Goal: Information Seeking & Learning: Learn about a topic

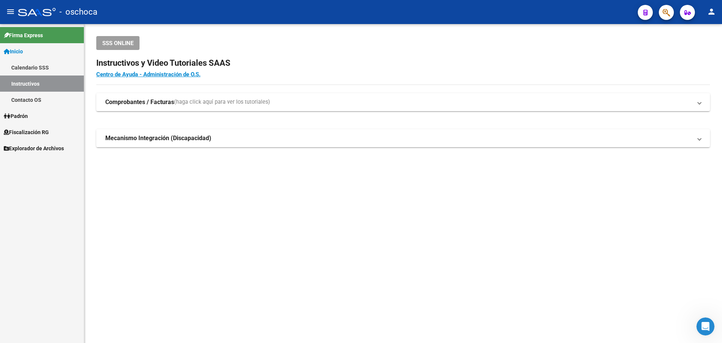
click at [39, 129] on span "Fiscalización RG" at bounding box center [26, 132] width 45 height 8
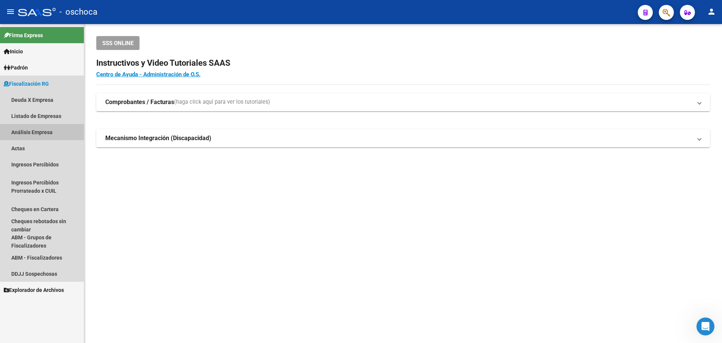
click at [45, 132] on link "Análisis Empresa" at bounding box center [42, 132] width 84 height 16
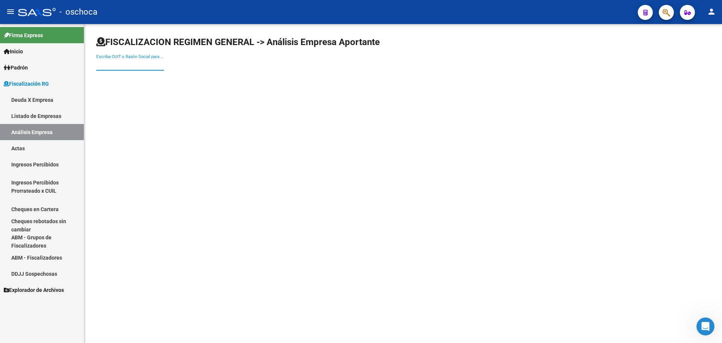
drag, startPoint x: 110, startPoint y: 63, endPoint x: 106, endPoint y: 63, distance: 4.1
click at [108, 63] on input "Escriba CUIT o Razón Social para buscar" at bounding box center [130, 64] width 68 height 7
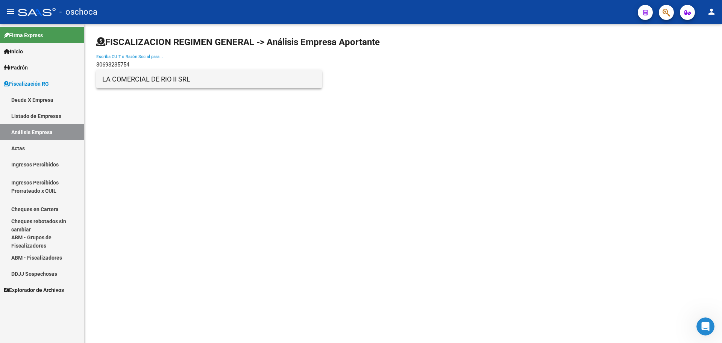
type input "30693235754"
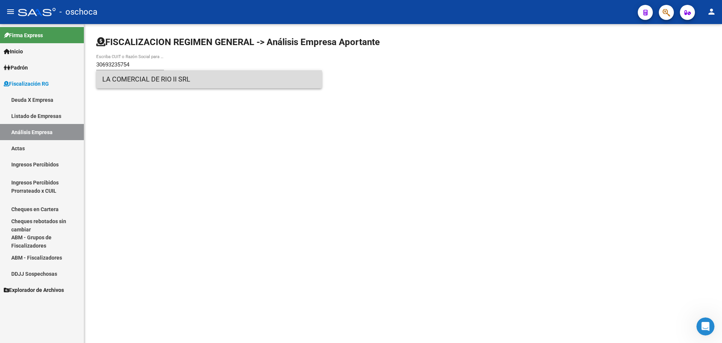
click at [170, 76] on span "LA COMERCIAL DE RIO II SRL" at bounding box center [209, 79] width 214 height 18
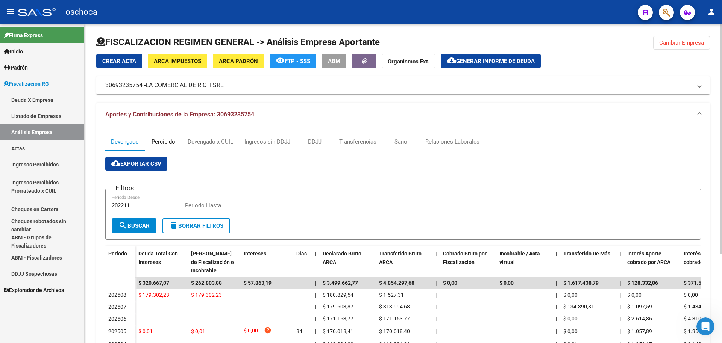
click at [167, 143] on div "Percibido" at bounding box center [164, 142] width 24 height 8
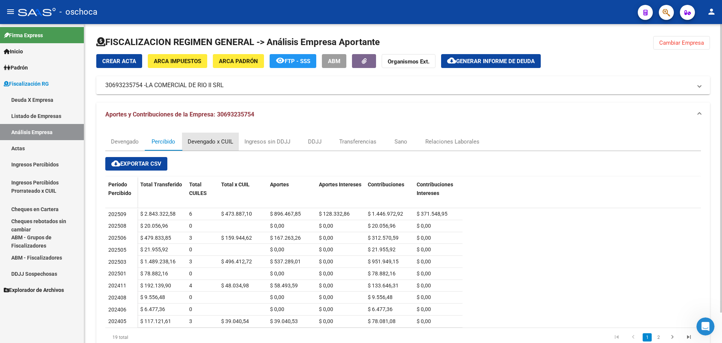
click at [220, 143] on div "Devengado x CUIL" at bounding box center [211, 142] width 46 height 8
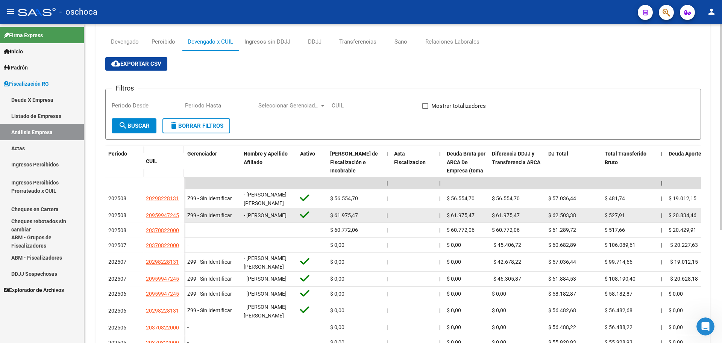
scroll to position [62, 0]
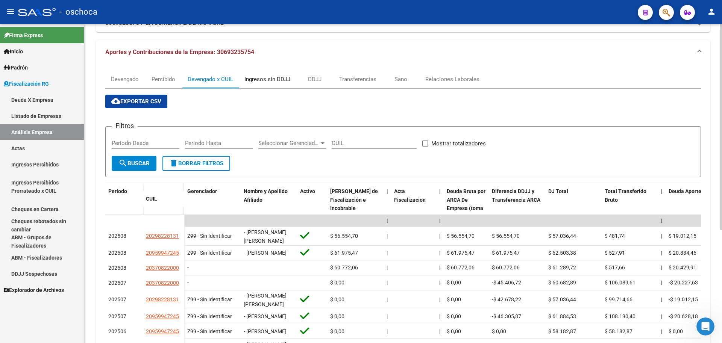
click at [283, 78] on div "Ingresos sin DDJJ" at bounding box center [267, 79] width 46 height 8
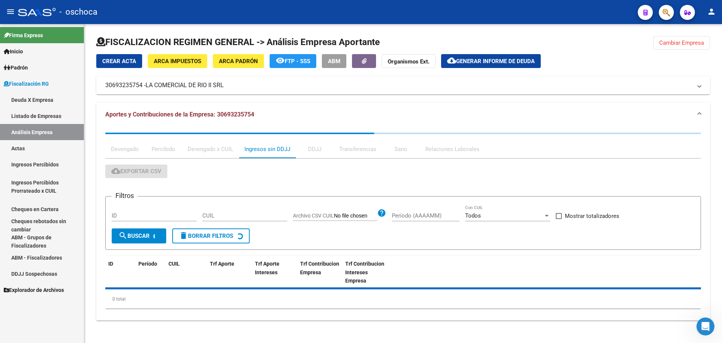
scroll to position [0, 0]
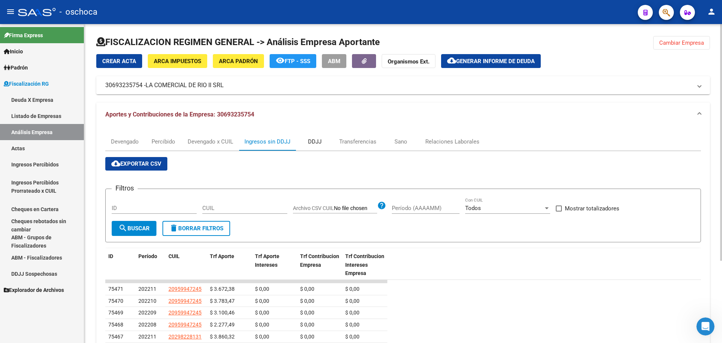
click at [317, 145] on div "DDJJ" at bounding box center [315, 142] width 14 height 8
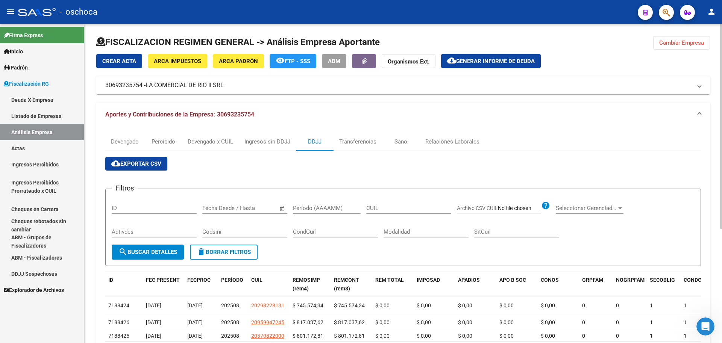
scroll to position [38, 0]
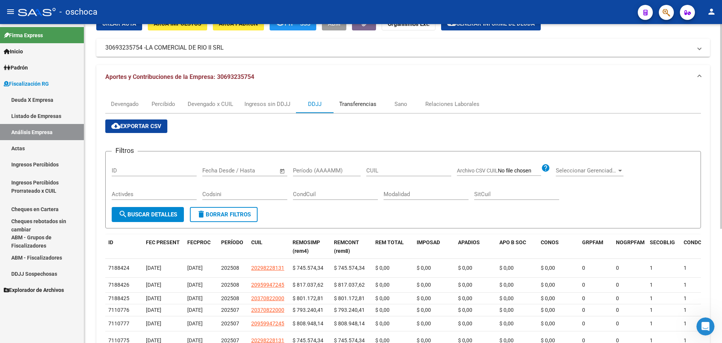
click at [359, 103] on div "Transferencias" at bounding box center [357, 104] width 37 height 8
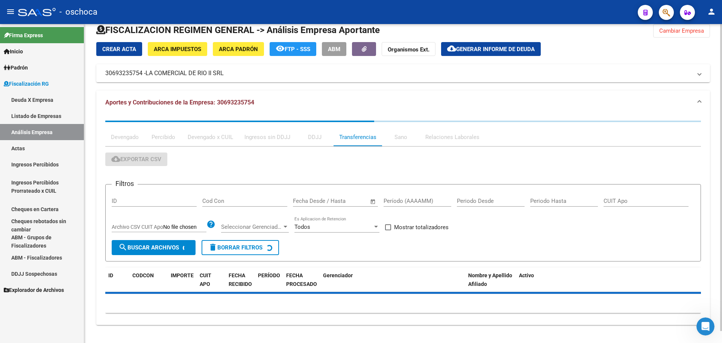
scroll to position [0, 0]
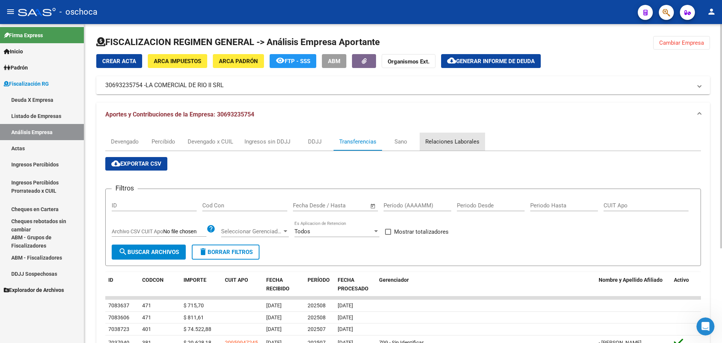
click at [455, 141] on div "Relaciones Laborales" at bounding box center [452, 142] width 54 height 8
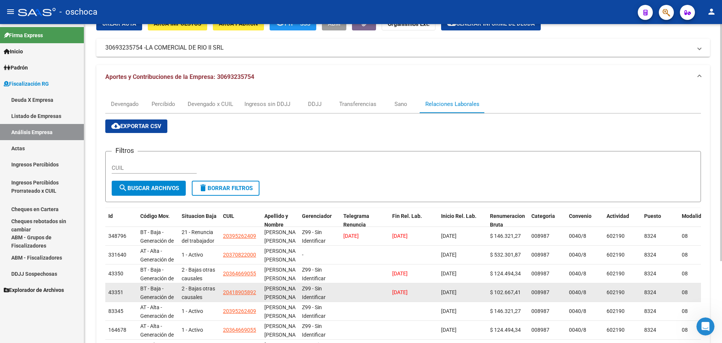
scroll to position [75, 0]
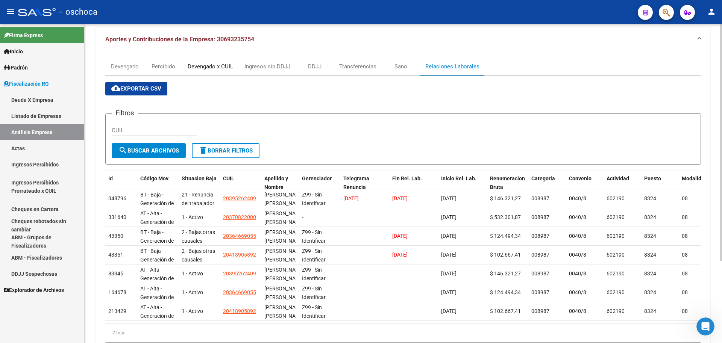
click at [224, 68] on div "Devengado x CUIL" at bounding box center [211, 66] width 46 height 8
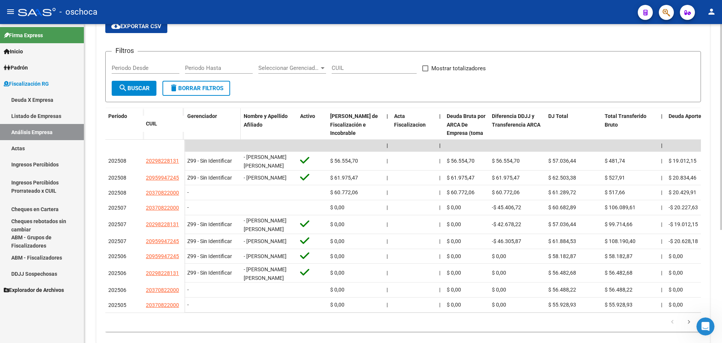
scroll to position [25, 0]
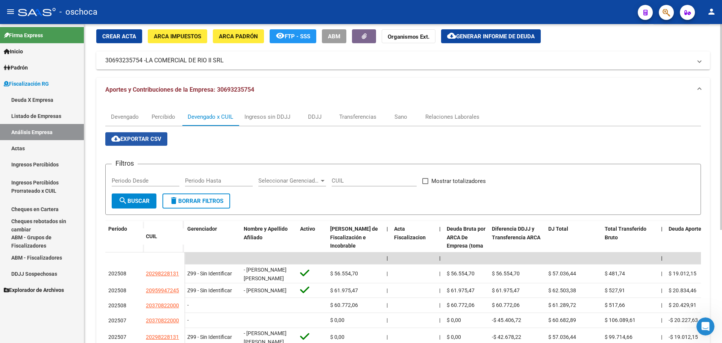
click at [143, 141] on span "cloud_download Exportar CSV" at bounding box center [136, 139] width 50 height 7
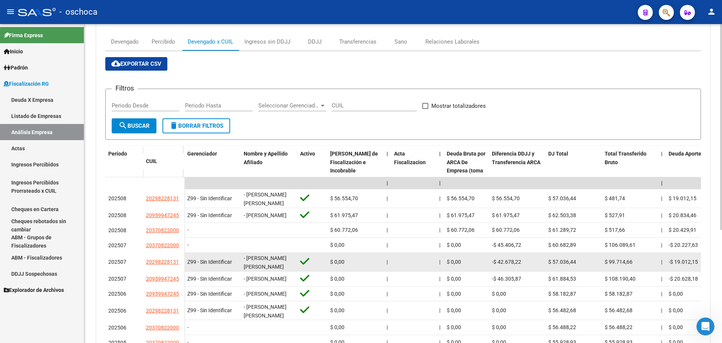
scroll to position [138, 0]
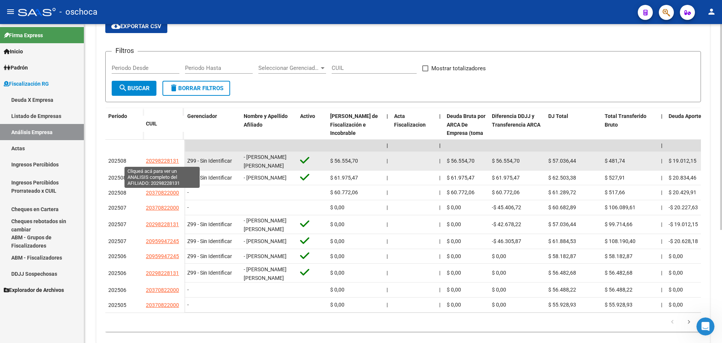
click at [158, 160] on span "20298228131" at bounding box center [162, 161] width 33 height 6
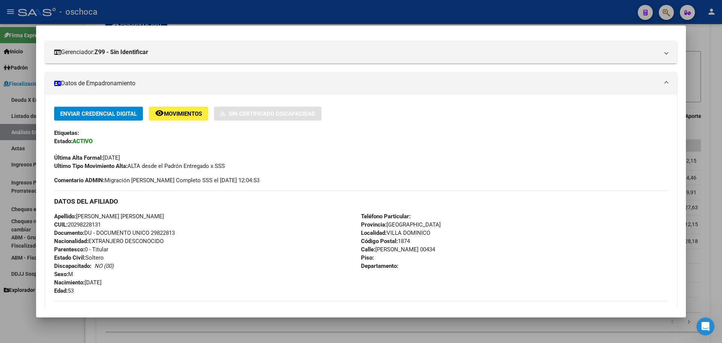
scroll to position [0, 0]
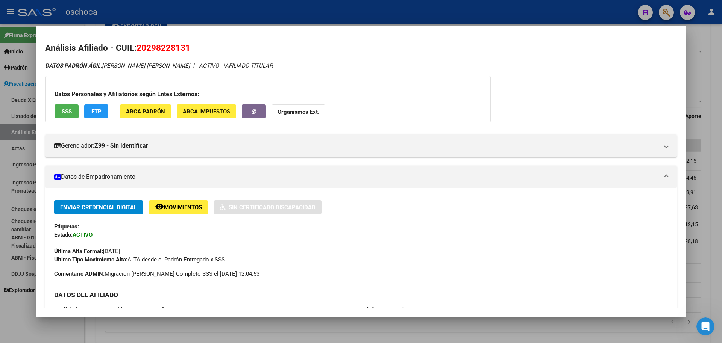
click at [703, 55] on div at bounding box center [361, 171] width 722 height 343
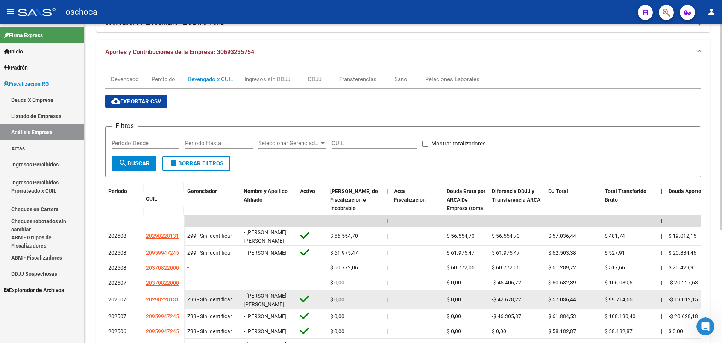
scroll to position [25, 0]
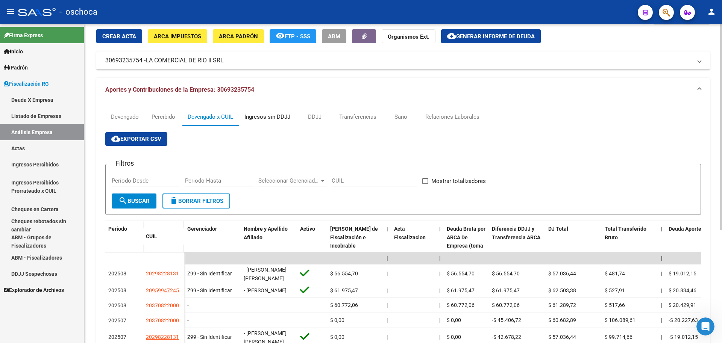
click at [275, 118] on div "Ingresos sin DDJJ" at bounding box center [267, 117] width 46 height 8
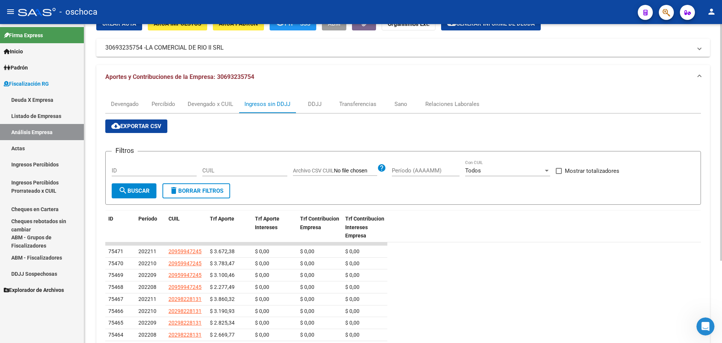
scroll to position [0, 0]
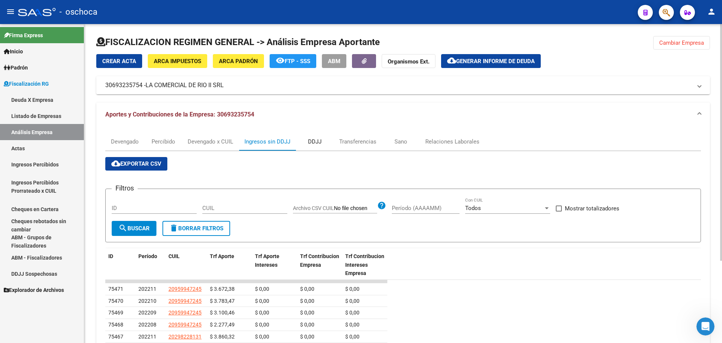
click at [313, 144] on div "DDJJ" at bounding box center [315, 142] width 14 height 8
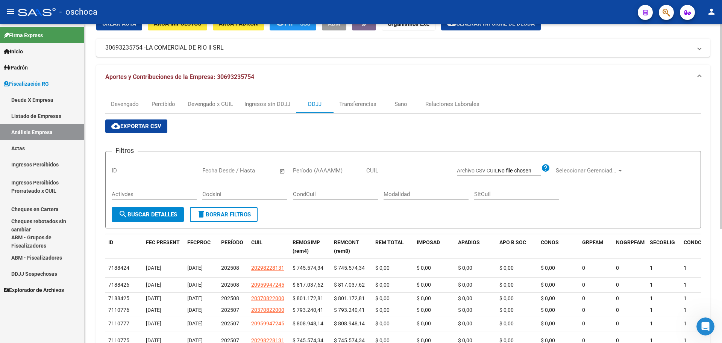
scroll to position [75, 0]
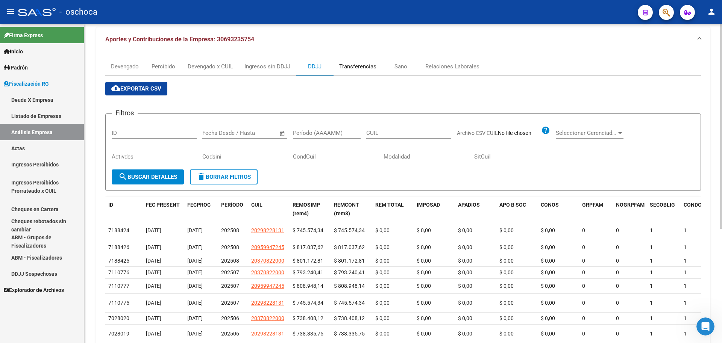
click at [358, 70] on div "Transferencias" at bounding box center [357, 66] width 37 height 8
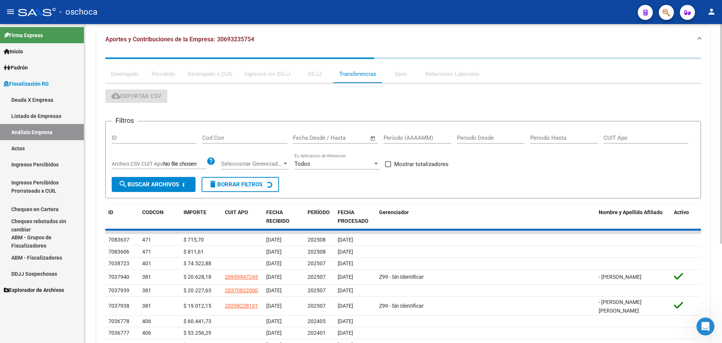
scroll to position [0, 0]
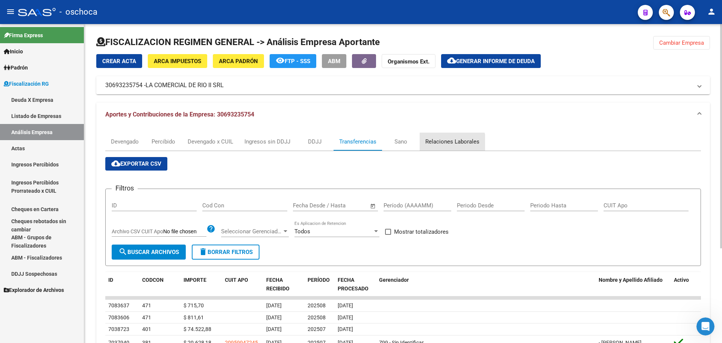
click at [441, 145] on div "Relaciones Laborales" at bounding box center [452, 142] width 54 height 8
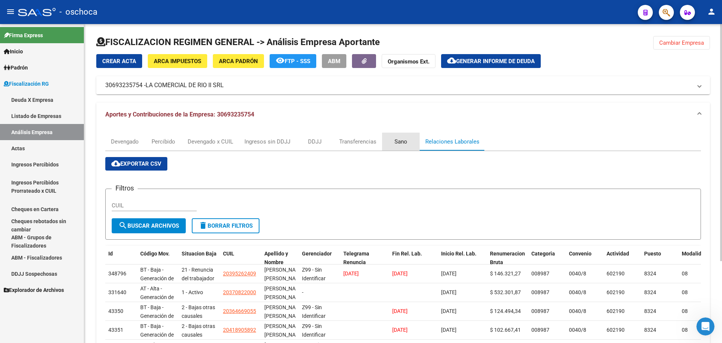
click at [401, 143] on div "Sano" at bounding box center [401, 142] width 13 height 8
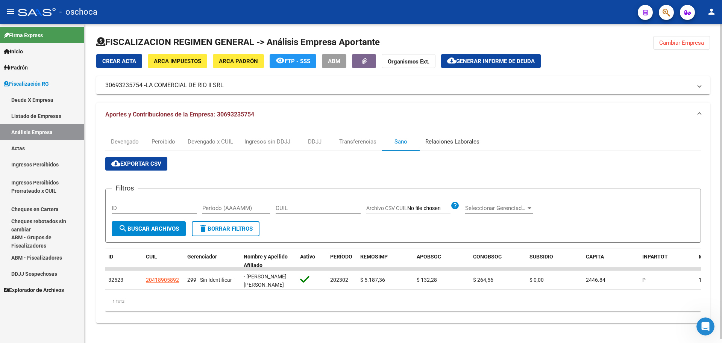
click at [439, 143] on div "Relaciones Laborales" at bounding box center [452, 142] width 54 height 8
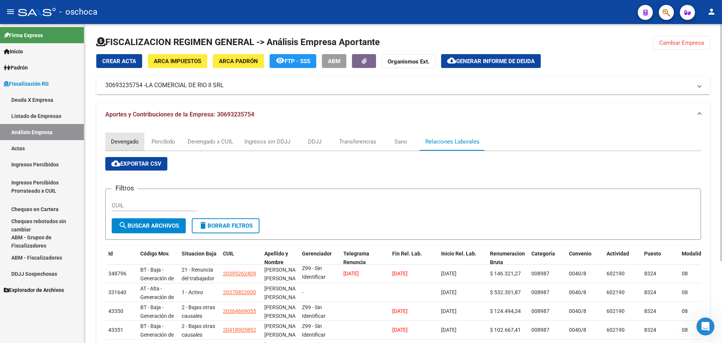
drag, startPoint x: 128, startPoint y: 141, endPoint x: 134, endPoint y: 147, distance: 8.3
click at [128, 142] on div "Devengado" at bounding box center [125, 142] width 28 height 8
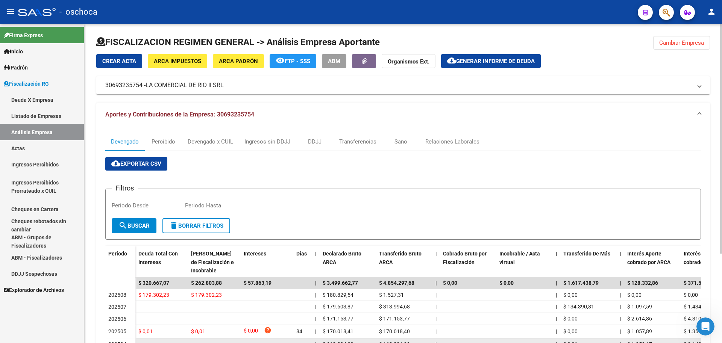
scroll to position [38, 0]
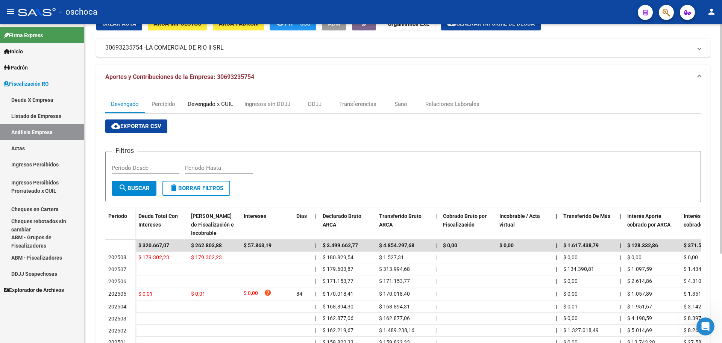
click at [226, 106] on div "Devengado x CUIL" at bounding box center [211, 104] width 46 height 8
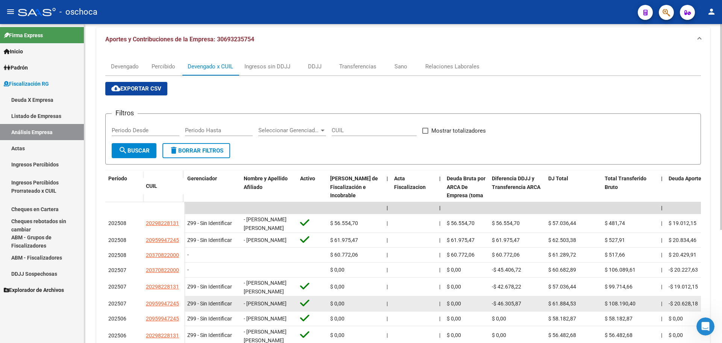
scroll to position [1, 0]
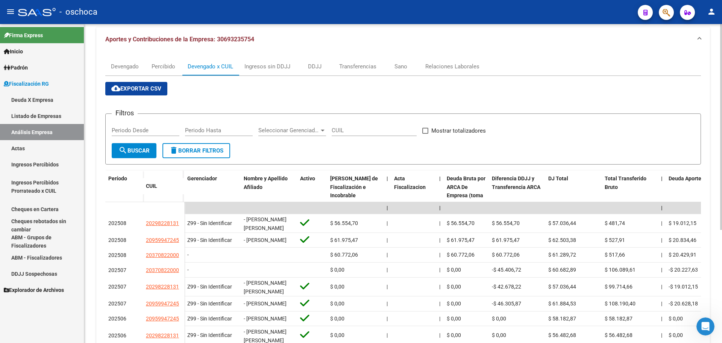
click at [425, 130] on span at bounding box center [425, 131] width 6 height 6
click at [425, 134] on input "Mostrar totalizadores" at bounding box center [425, 134] width 0 height 0
click at [424, 130] on span at bounding box center [425, 131] width 6 height 6
click at [425, 134] on input "Mostrar totalizadores" at bounding box center [425, 134] width 0 height 0
checkbox input "false"
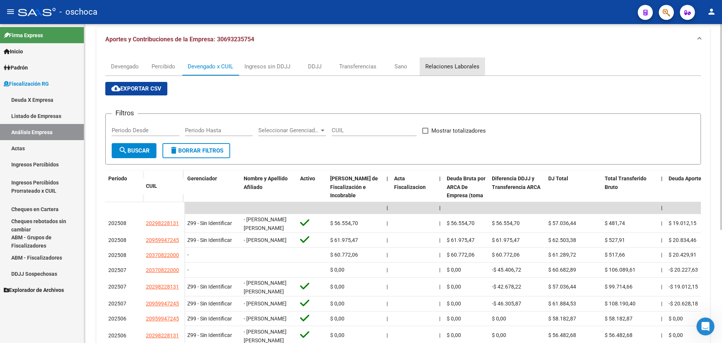
click at [443, 64] on div "Relaciones Laborales" at bounding box center [452, 66] width 54 height 8
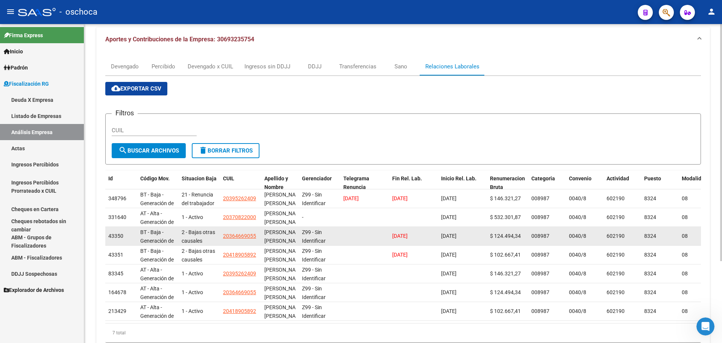
scroll to position [110, 0]
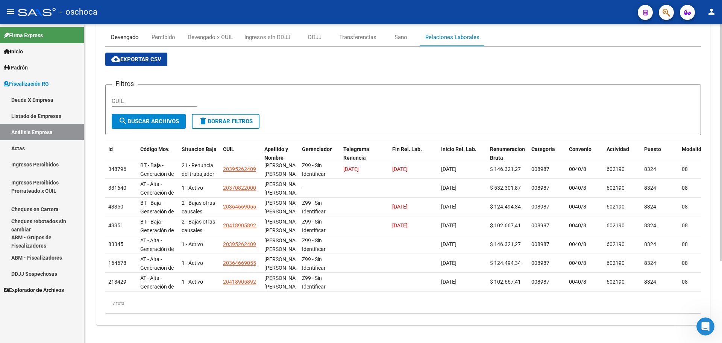
click at [131, 33] on div "Devengado" at bounding box center [125, 37] width 28 height 8
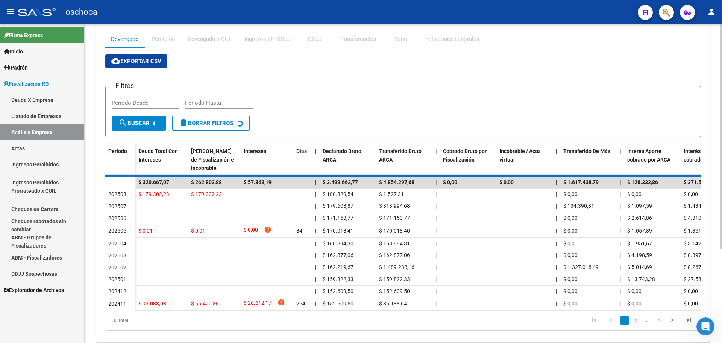
scroll to position [0, 0]
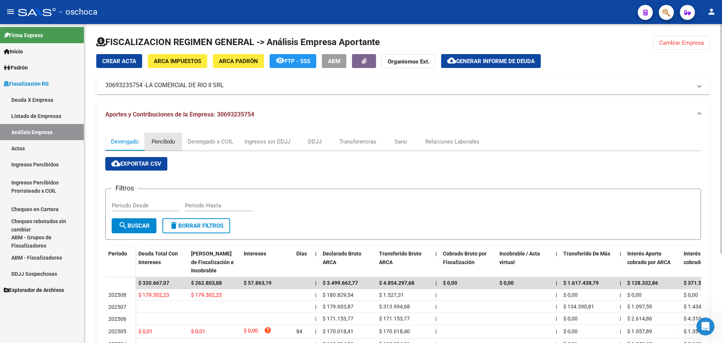
click at [163, 139] on div "Percibido" at bounding box center [164, 142] width 24 height 8
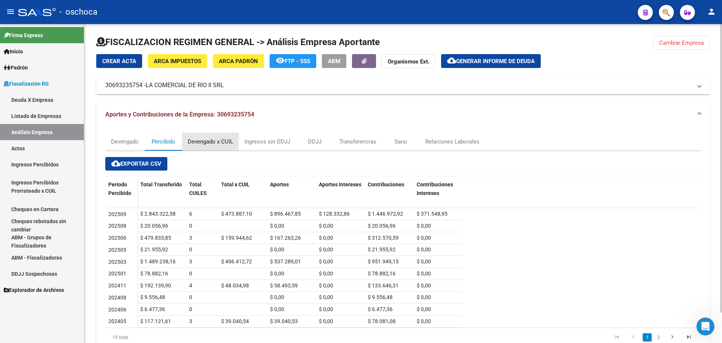
click at [200, 140] on div "Devengado x CUIL" at bounding box center [211, 142] width 46 height 8
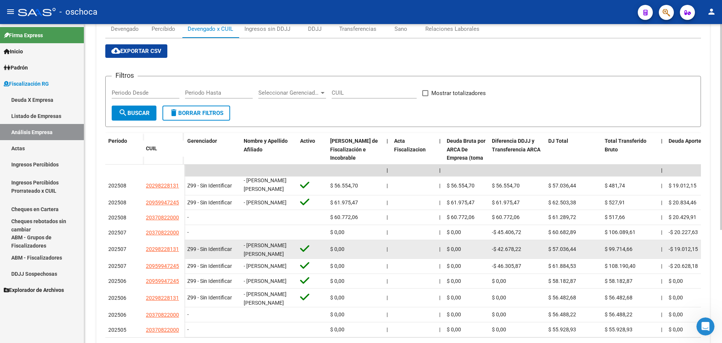
scroll to position [150, 0]
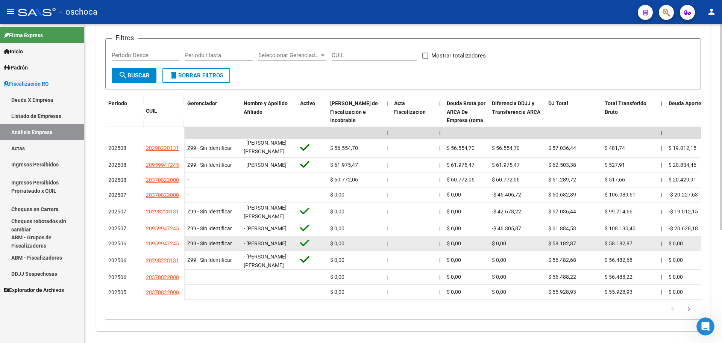
drag, startPoint x: 105, startPoint y: 138, endPoint x: 238, endPoint y: 225, distance: 158.8
click at [254, 246] on datatable-scroller "| | | | | | | | | | | | | 202508 20298228131 Z99 - Sin Identificar - [PERSON_NA…" at bounding box center [403, 213] width 596 height 173
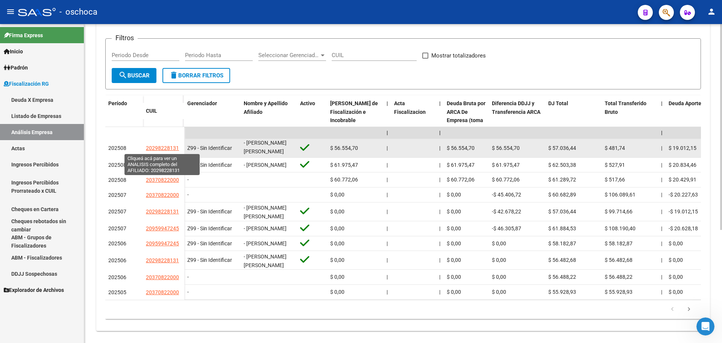
click at [160, 148] on span "20298228131" at bounding box center [162, 148] width 33 height 6
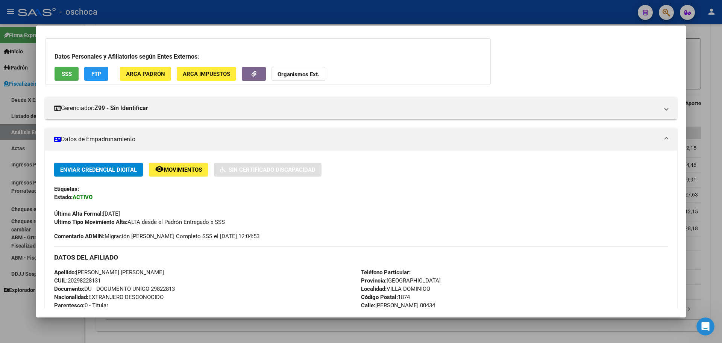
scroll to position [0, 0]
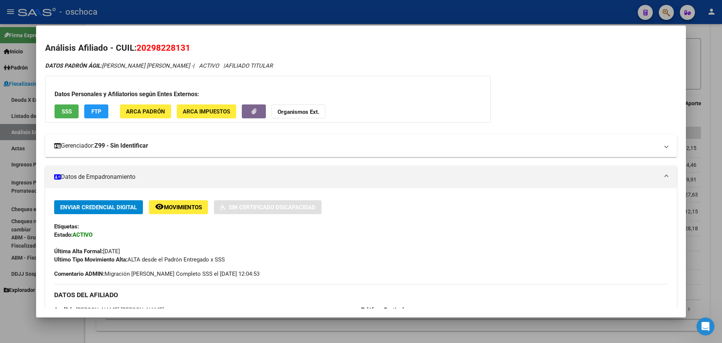
click at [92, 152] on mat-expansion-panel-header "Gerenciador: Z99 - Sin Identificar" at bounding box center [361, 146] width 632 height 23
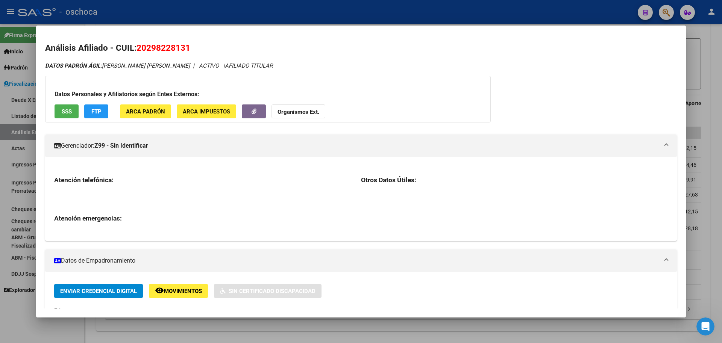
click at [92, 152] on mat-expansion-panel-header "Gerenciador: Z99 - Sin Identificar" at bounding box center [361, 146] width 632 height 23
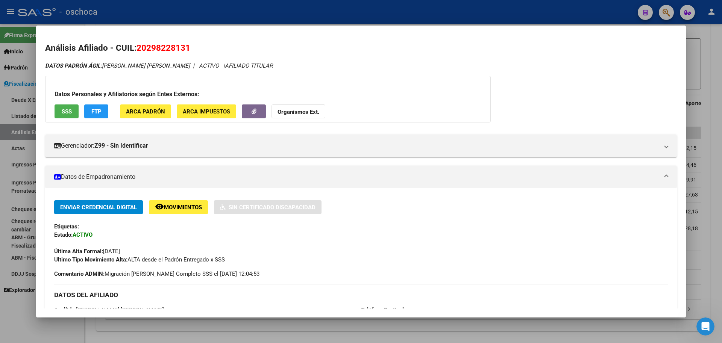
click at [91, 112] on span "FTP" at bounding box center [96, 111] width 10 height 7
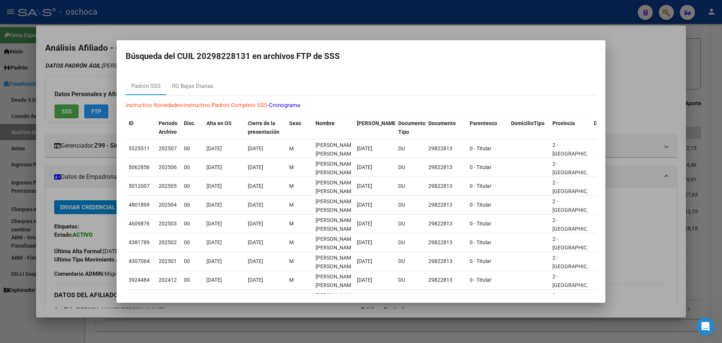
click at [86, 133] on div at bounding box center [361, 171] width 722 height 343
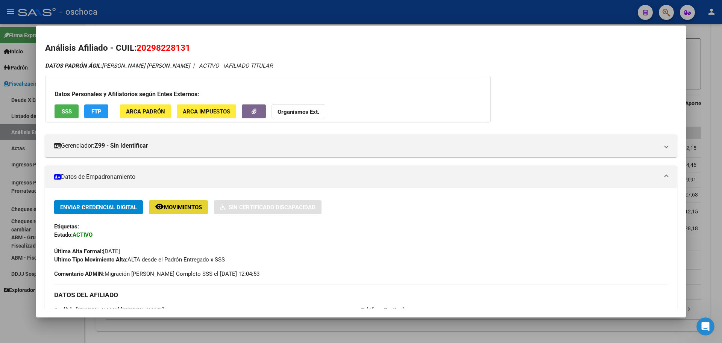
click at [171, 208] on span "Movimientos" at bounding box center [183, 207] width 38 height 7
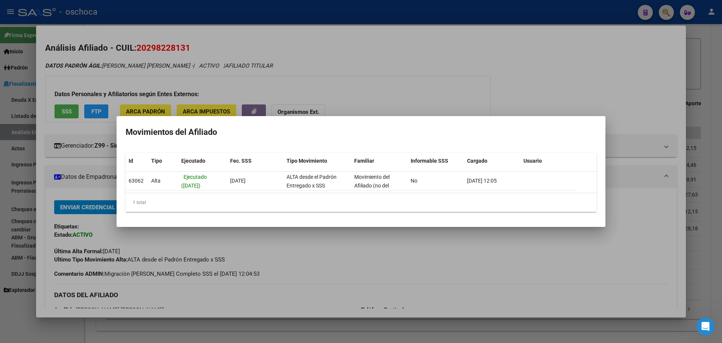
click at [35, 144] on div at bounding box center [361, 171] width 722 height 343
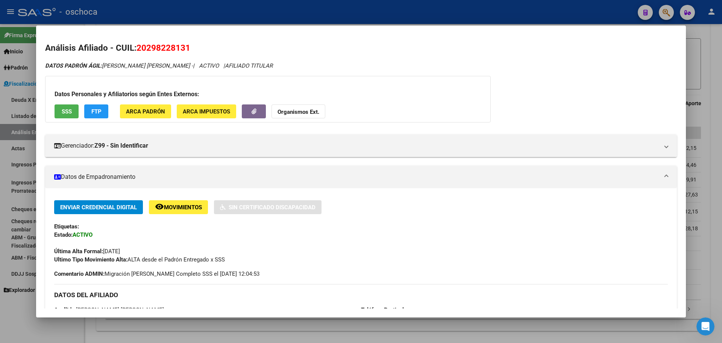
click at [301, 111] on strong "Organismos Ext." at bounding box center [299, 112] width 42 height 7
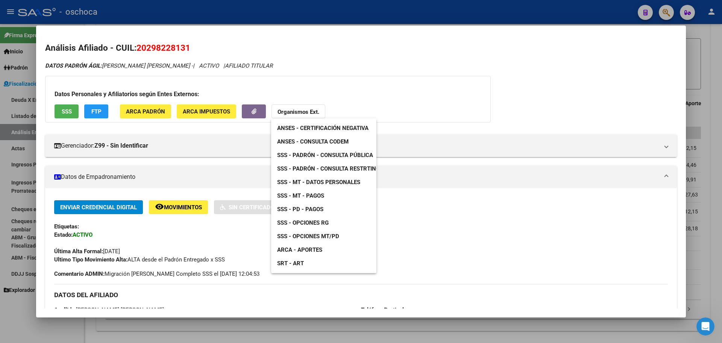
click at [15, 149] on div at bounding box center [361, 171] width 722 height 343
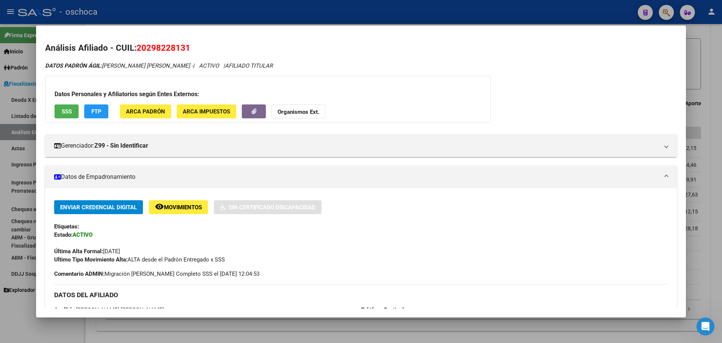
click at [4, 100] on div at bounding box center [361, 171] width 722 height 343
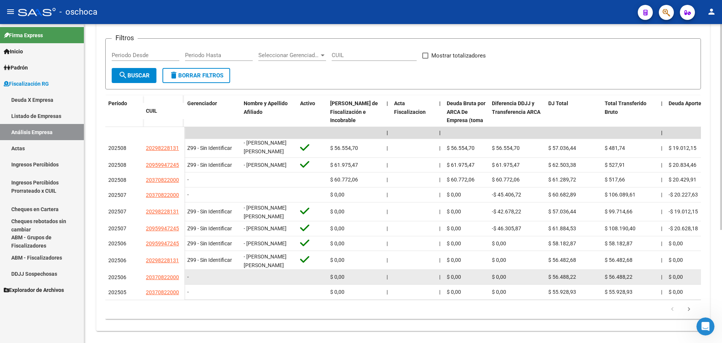
scroll to position [175, 0]
